Goal: Transaction & Acquisition: Purchase product/service

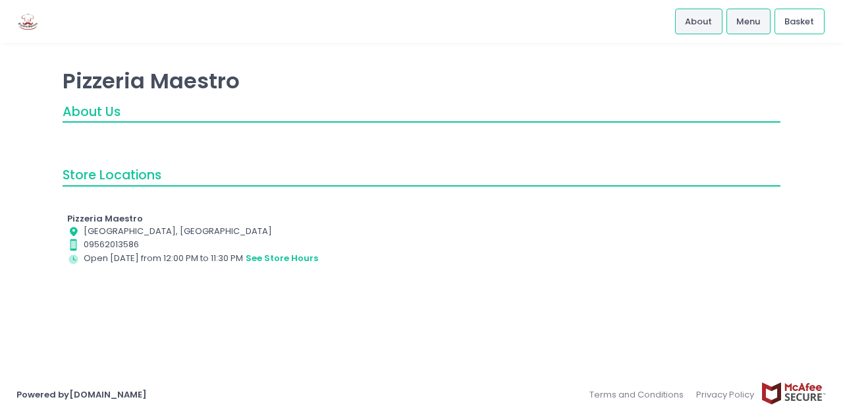
click at [742, 22] on span "Menu" at bounding box center [749, 21] width 24 height 13
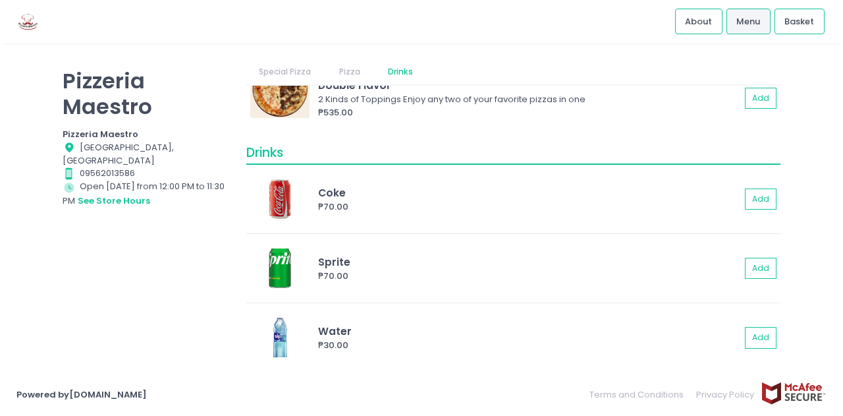
scroll to position [696, 0]
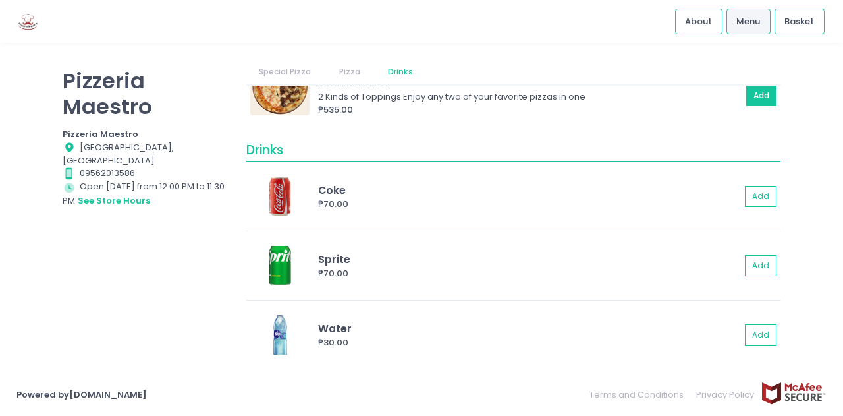
click at [760, 94] on button "Add" at bounding box center [762, 96] width 30 height 22
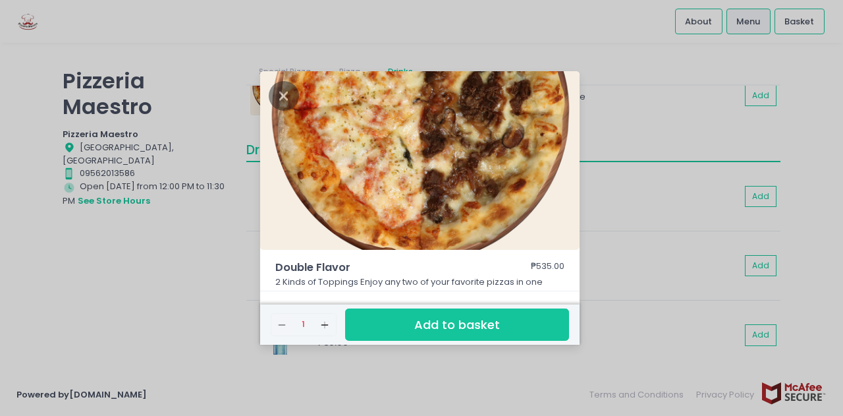
click at [491, 332] on button "Add to basket" at bounding box center [457, 324] width 224 height 32
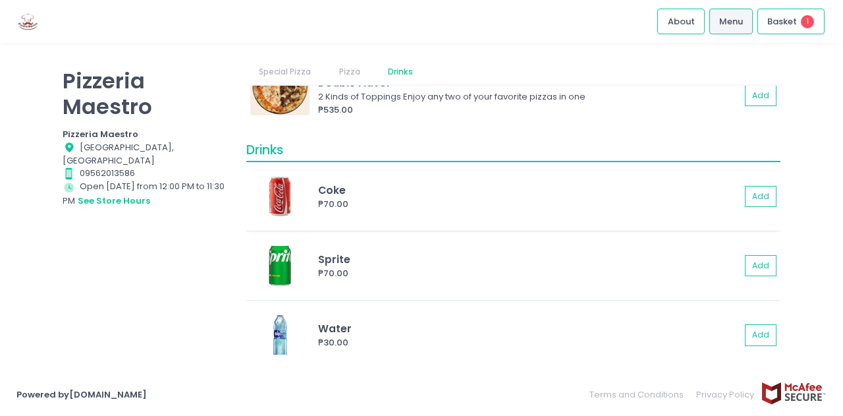
scroll to position [695, 0]
click at [795, 22] on span "Basket" at bounding box center [783, 21] width 30 height 13
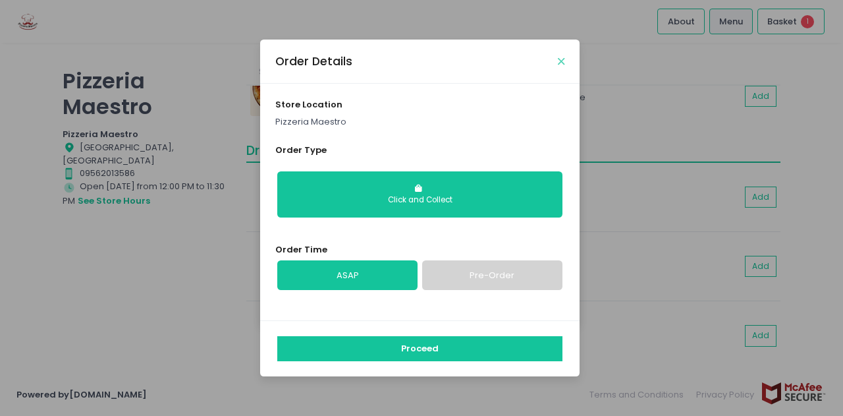
click at [559, 61] on icon "Close" at bounding box center [561, 62] width 7 height 10
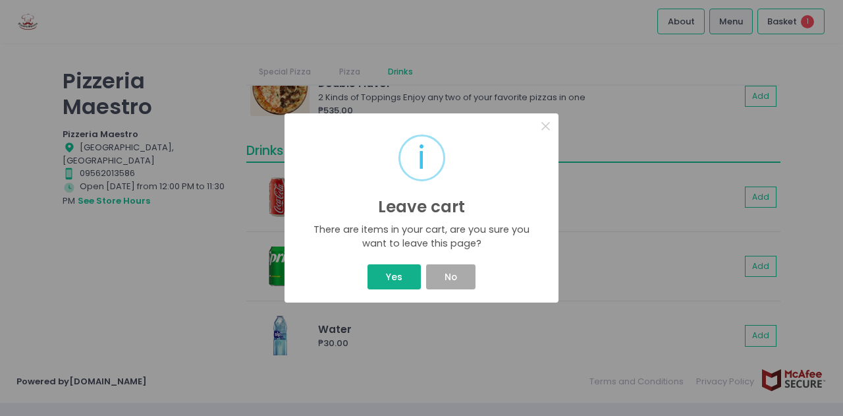
click at [391, 273] on button "Yes" at bounding box center [394, 276] width 53 height 25
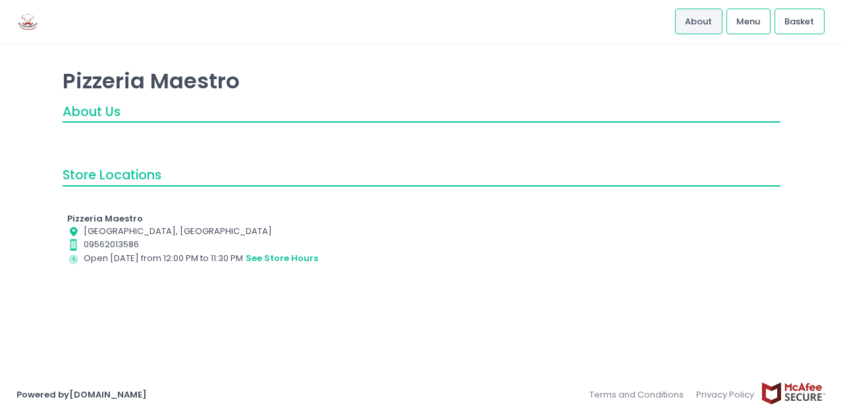
click at [28, 20] on img at bounding box center [27, 21] width 23 height 23
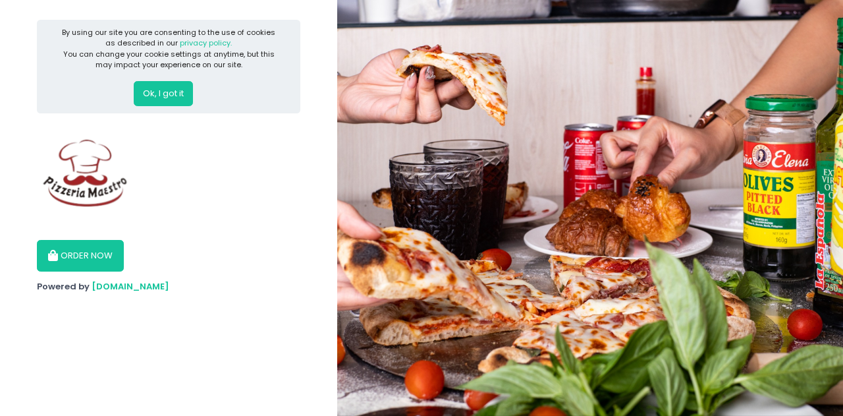
click at [168, 100] on button "Ok, I got it" at bounding box center [163, 93] width 59 height 25
